Goal: Obtain resource: Download file/media

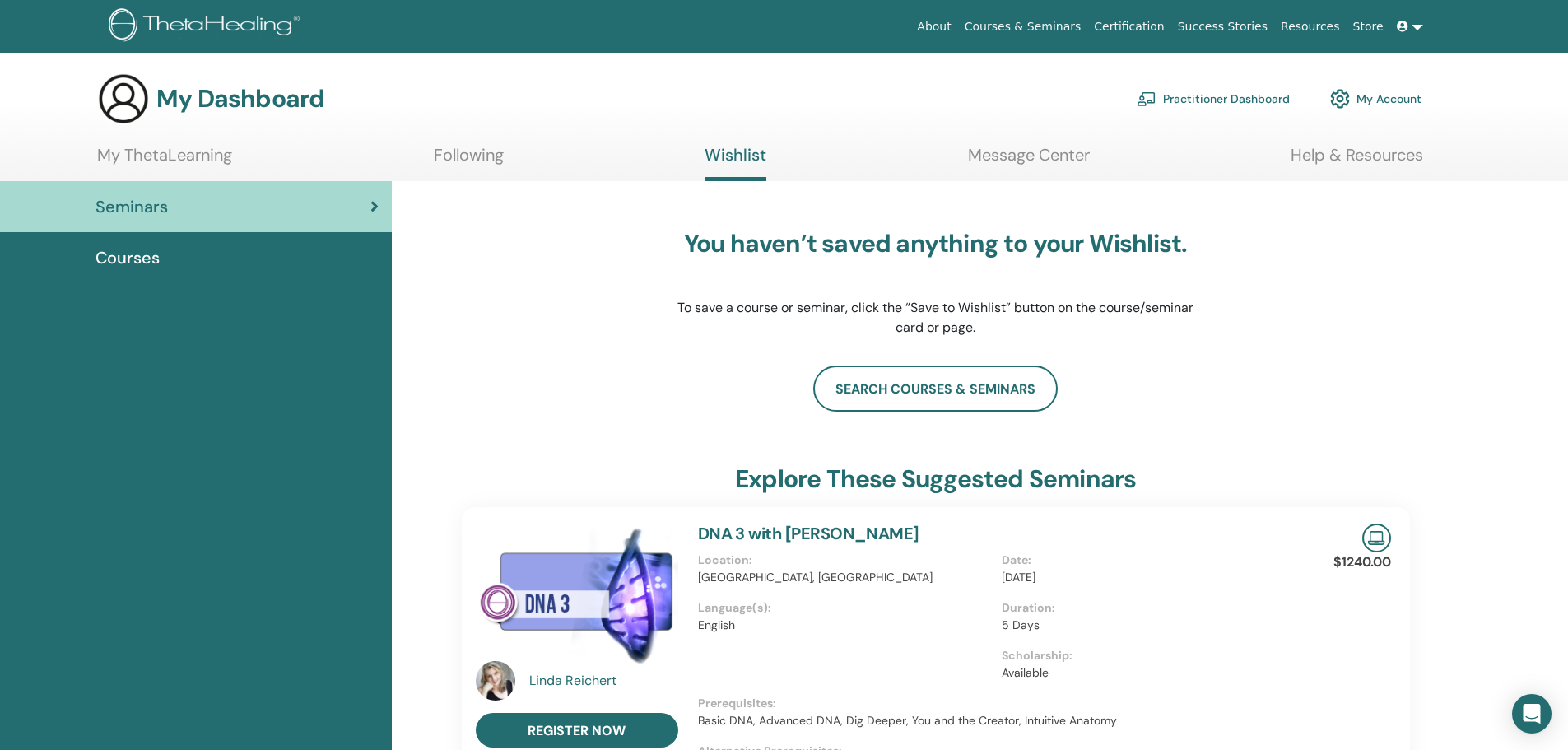
click at [1156, 23] on link "Certification" at bounding box center [1128, 27] width 83 height 30
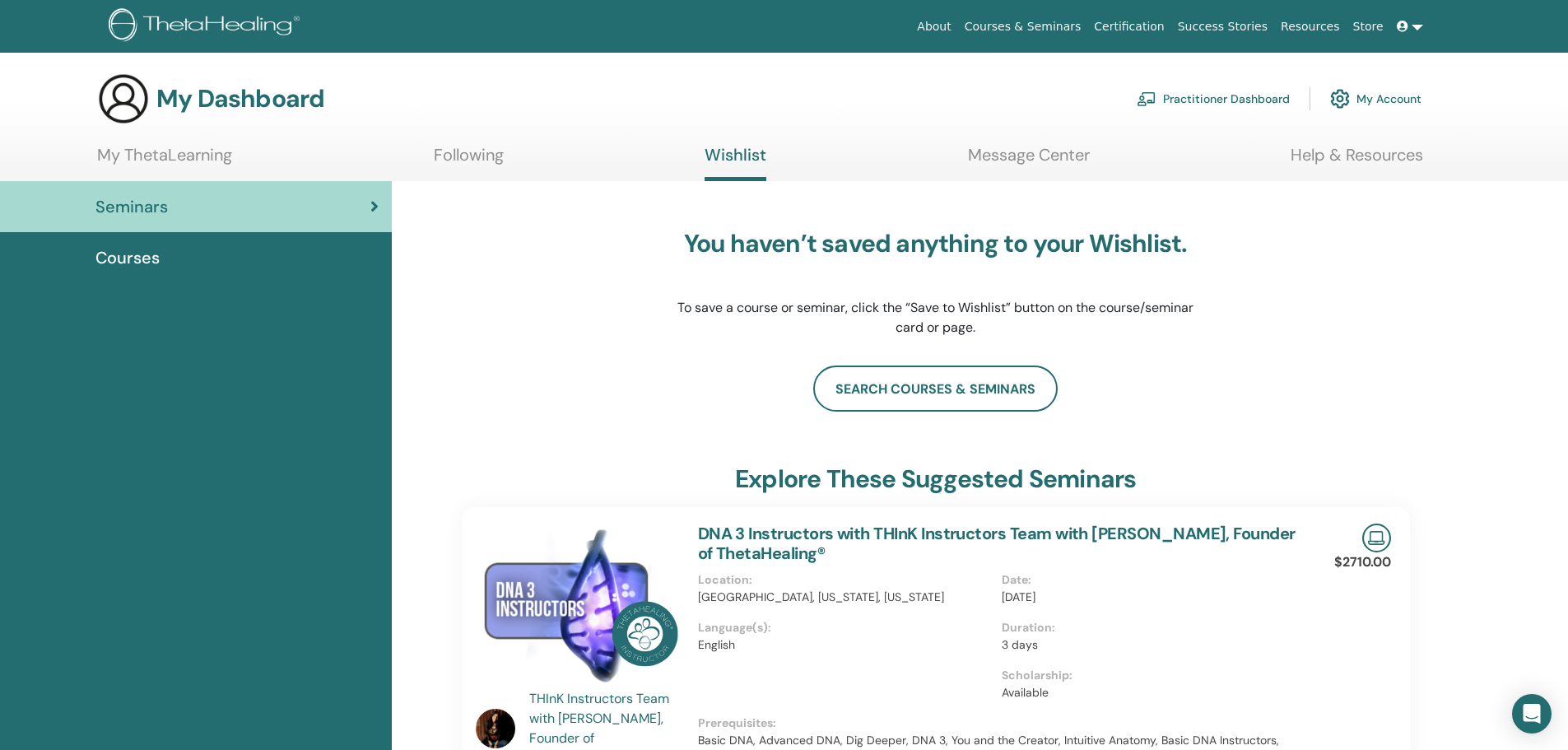
click at [167, 261] on div "Courses" at bounding box center [195, 258] width 365 height 25
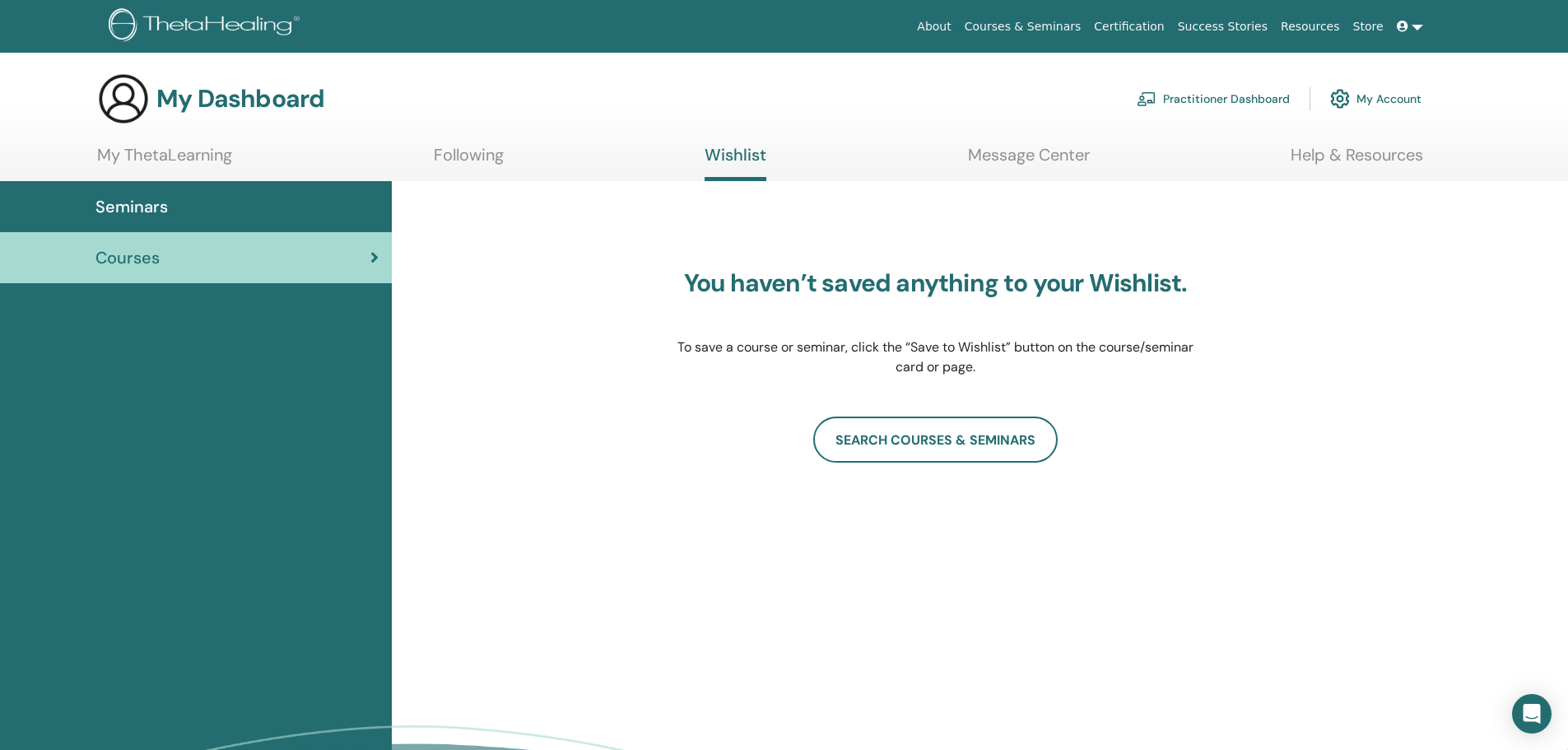
click at [1163, 19] on link "Certification" at bounding box center [1128, 27] width 83 height 30
click at [1170, 21] on link "Certification" at bounding box center [1128, 27] width 83 height 30
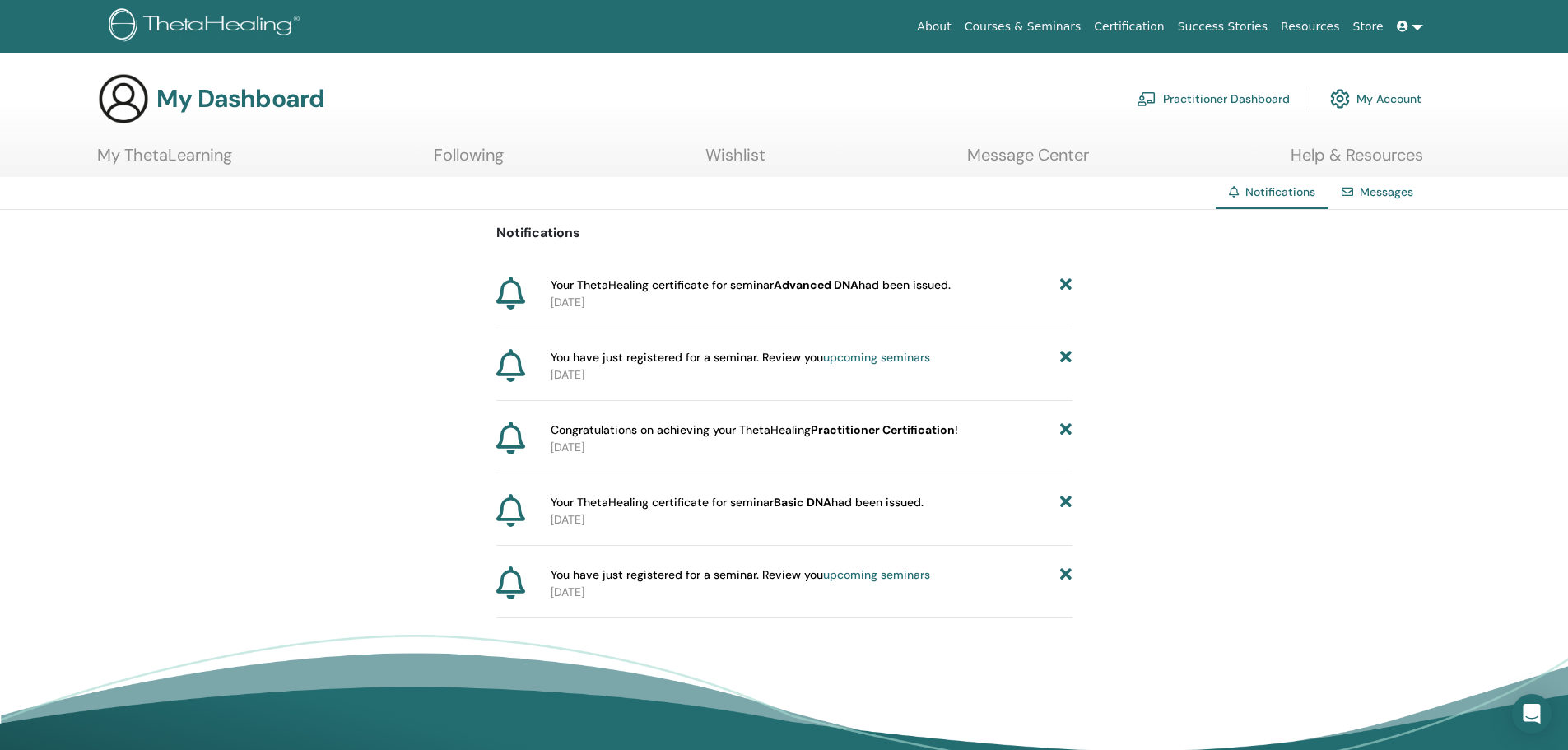
click at [935, 284] on span "Your ThetaHealing certificate for seminar Advanced DNA had been issued." at bounding box center [751, 285] width 400 height 17
click at [1255, 104] on link "Practitioner Dashboard" at bounding box center [1213, 98] width 153 height 37
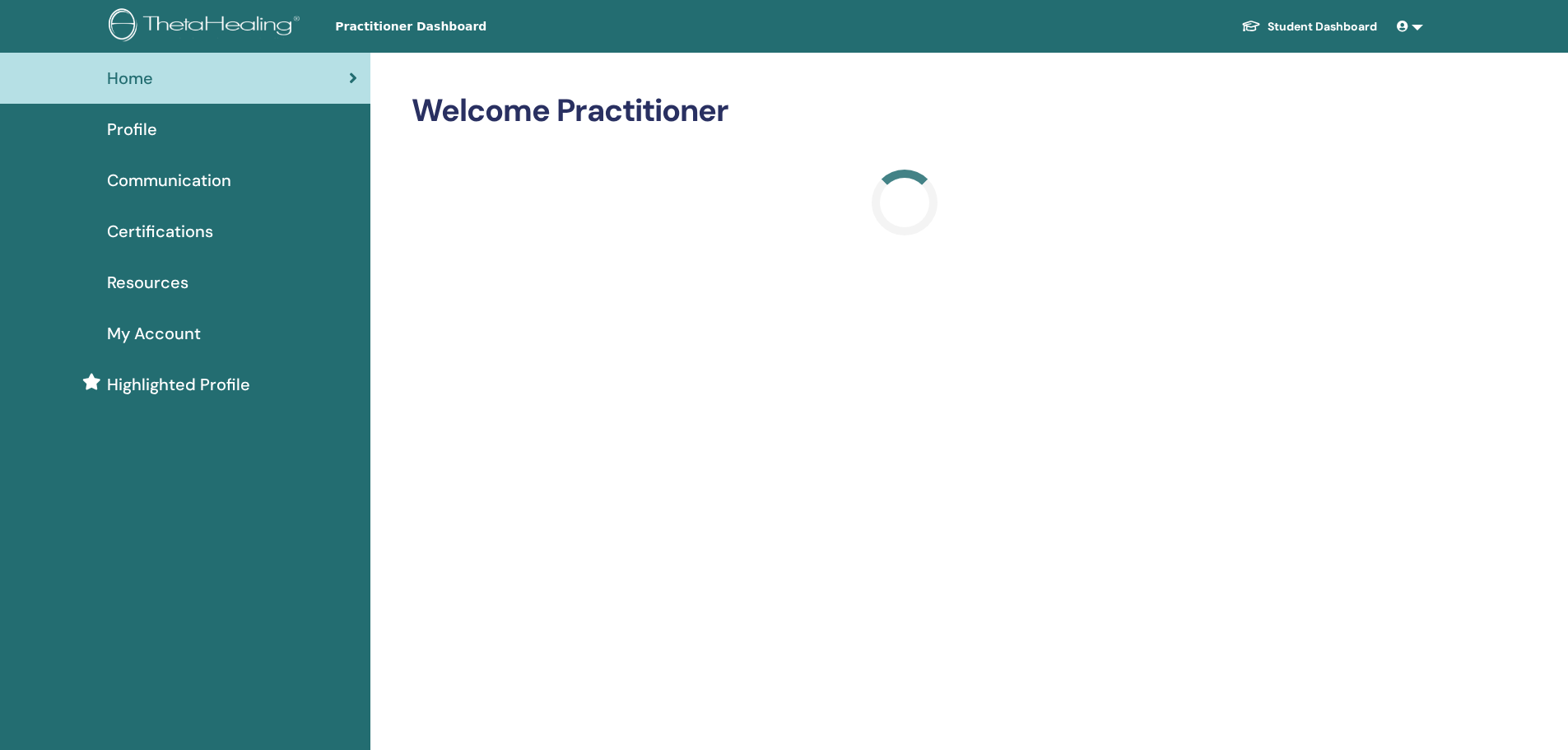
click at [115, 231] on span "Certifications" at bounding box center [160, 231] width 106 height 25
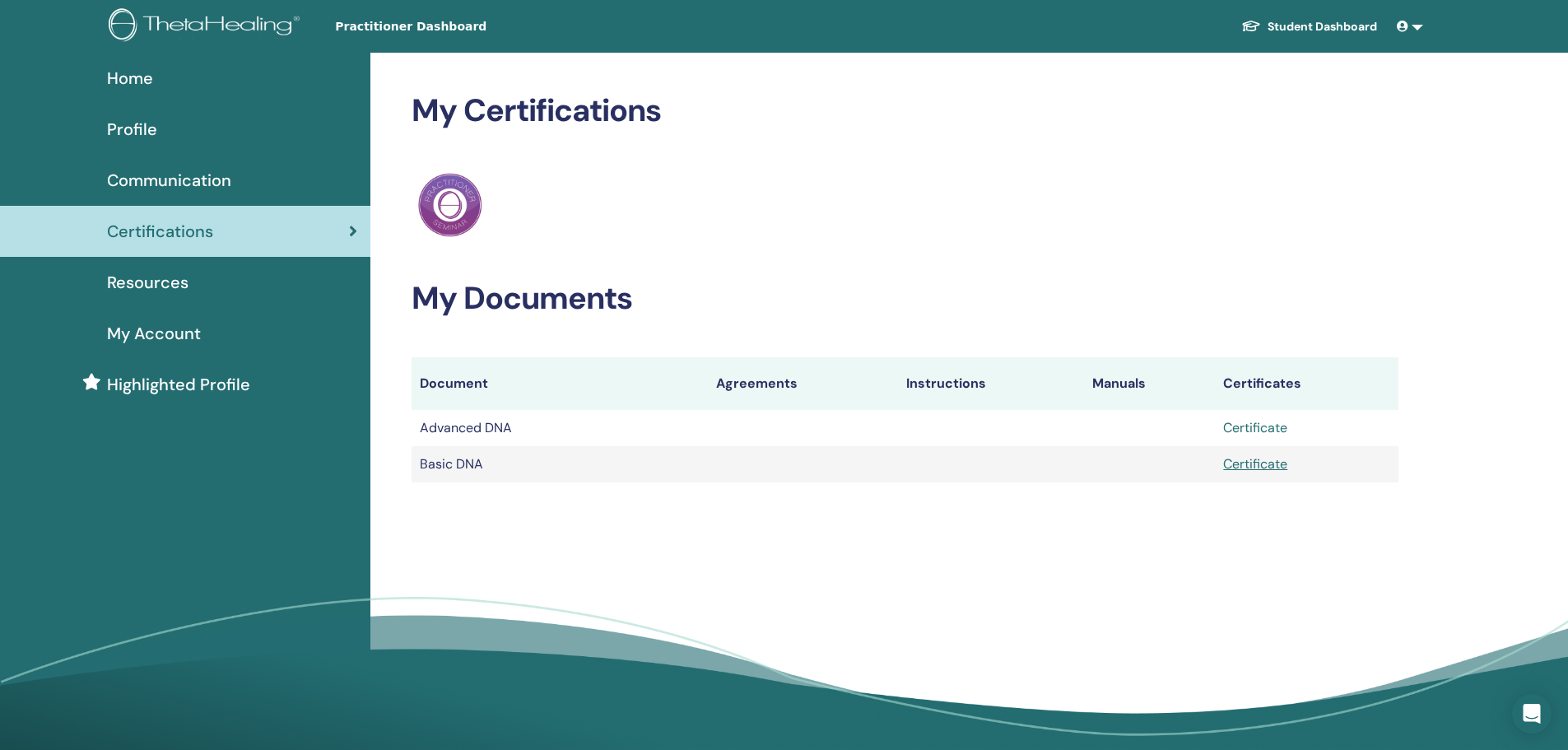
click at [1241, 428] on link "Certificate" at bounding box center [1255, 427] width 64 height 17
click at [1263, 428] on link "Certificate" at bounding box center [1255, 427] width 64 height 17
